Goal: Transaction & Acquisition: Purchase product/service

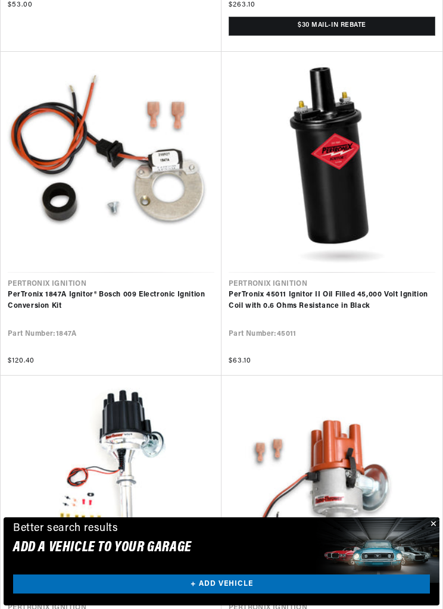
scroll to position [0, 388]
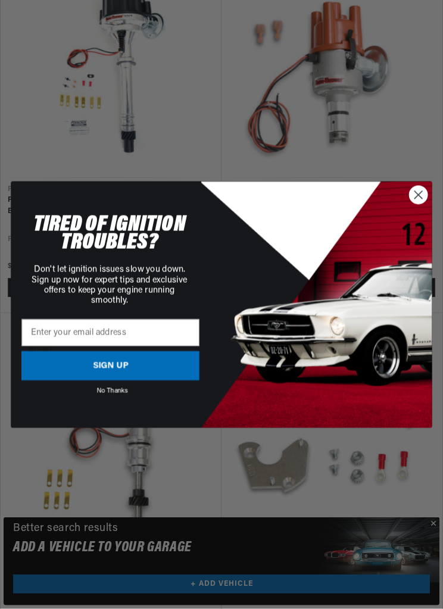
click at [425, 204] on circle "Close dialog" at bounding box center [418, 195] width 18 height 18
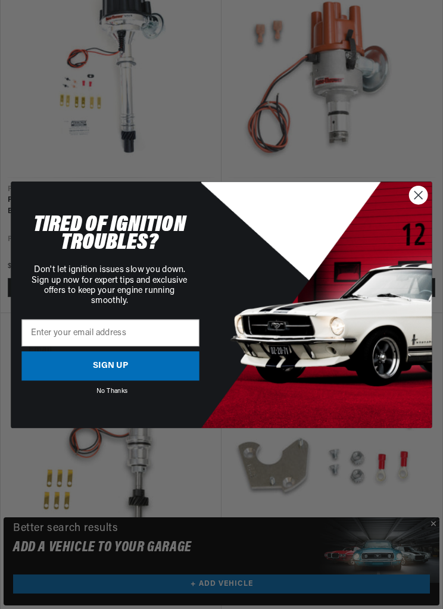
scroll to position [0, 0]
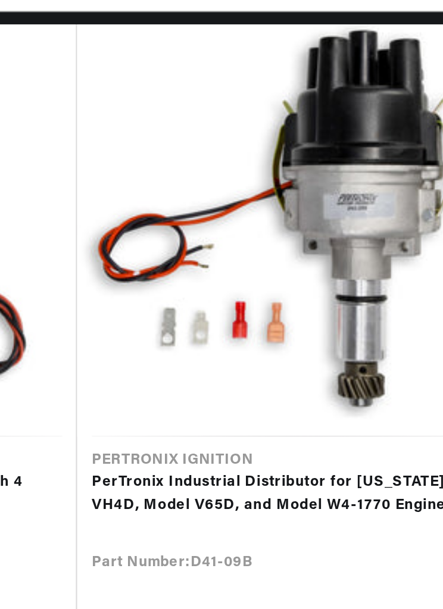
click at [229, 281] on link "PerTronix Industrial Distributor for [US_STATE] Model VH4D, Model V65D, and Mod…" at bounding box center [332, 292] width 207 height 23
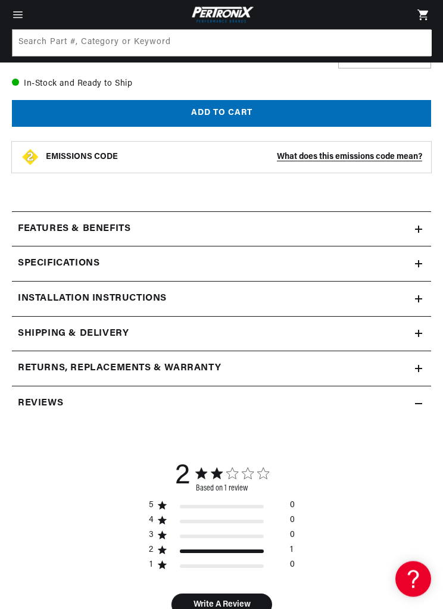
scroll to position [765, 0]
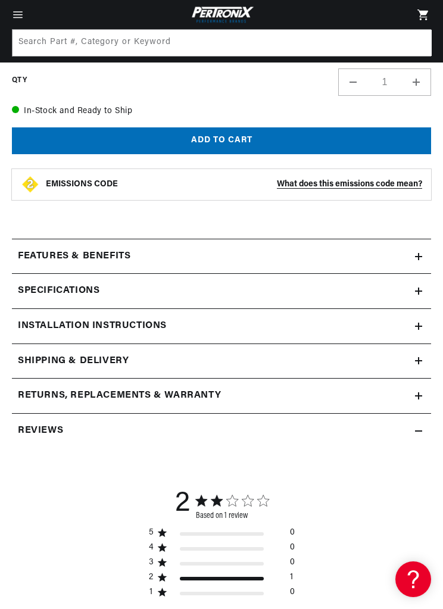
click at [419, 253] on icon at bounding box center [419, 256] width 0 height 7
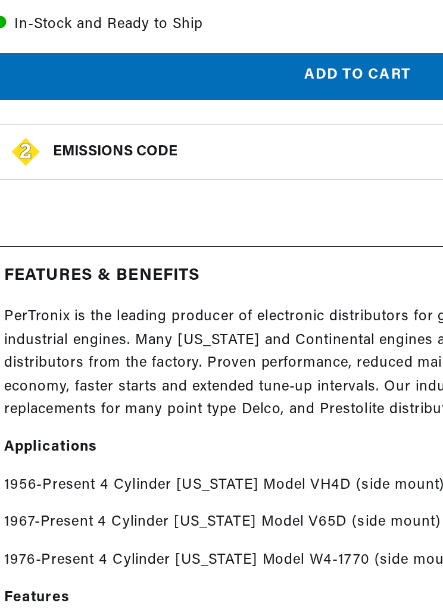
scroll to position [0, 388]
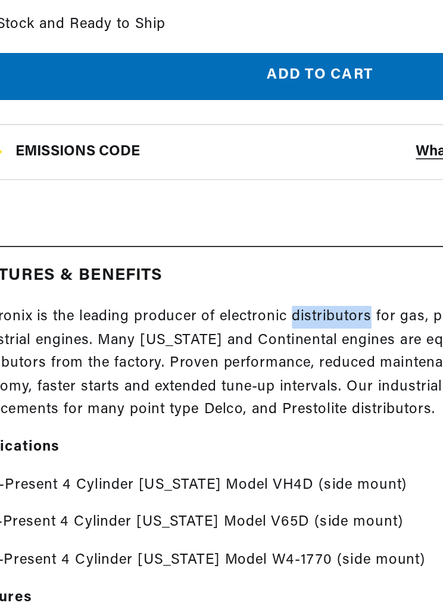
copy p "distributors"
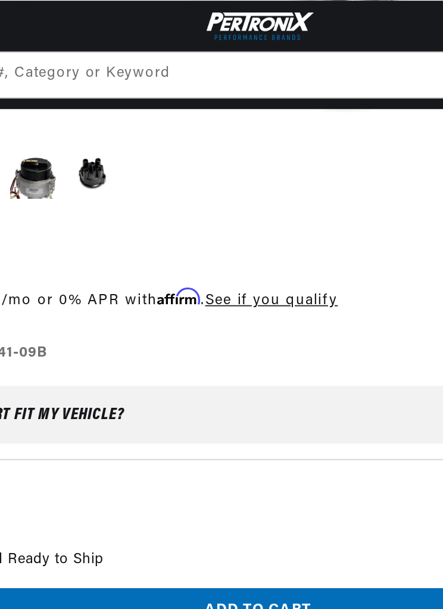
scroll to position [0, 0]
